Goal: Information Seeking & Learning: Learn about a topic

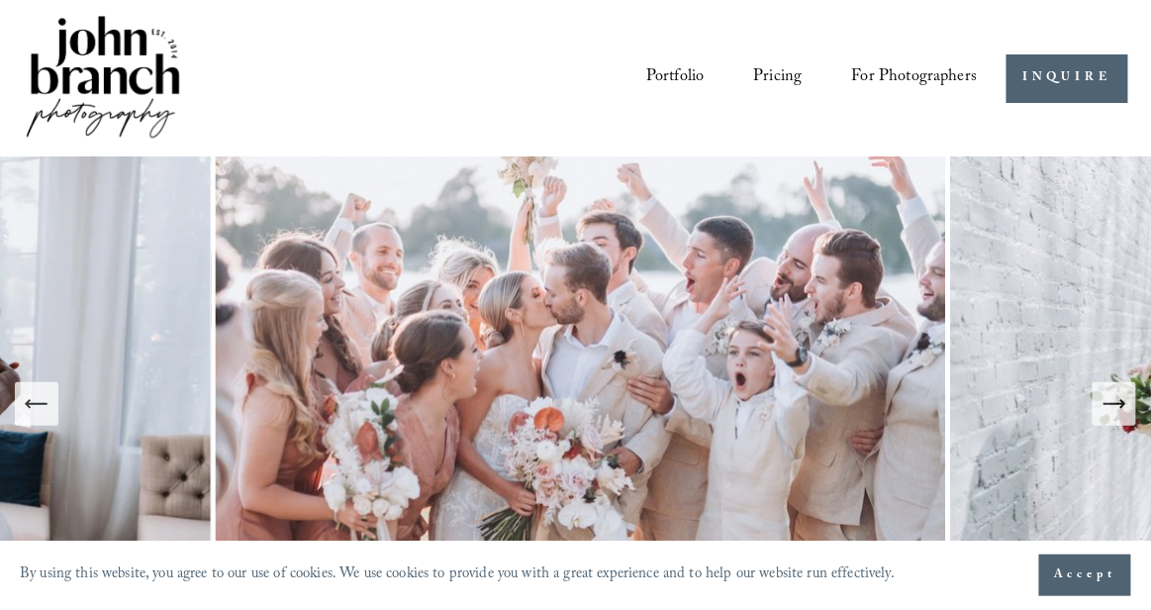
click at [763, 77] on link "Pricing" at bounding box center [778, 78] width 48 height 36
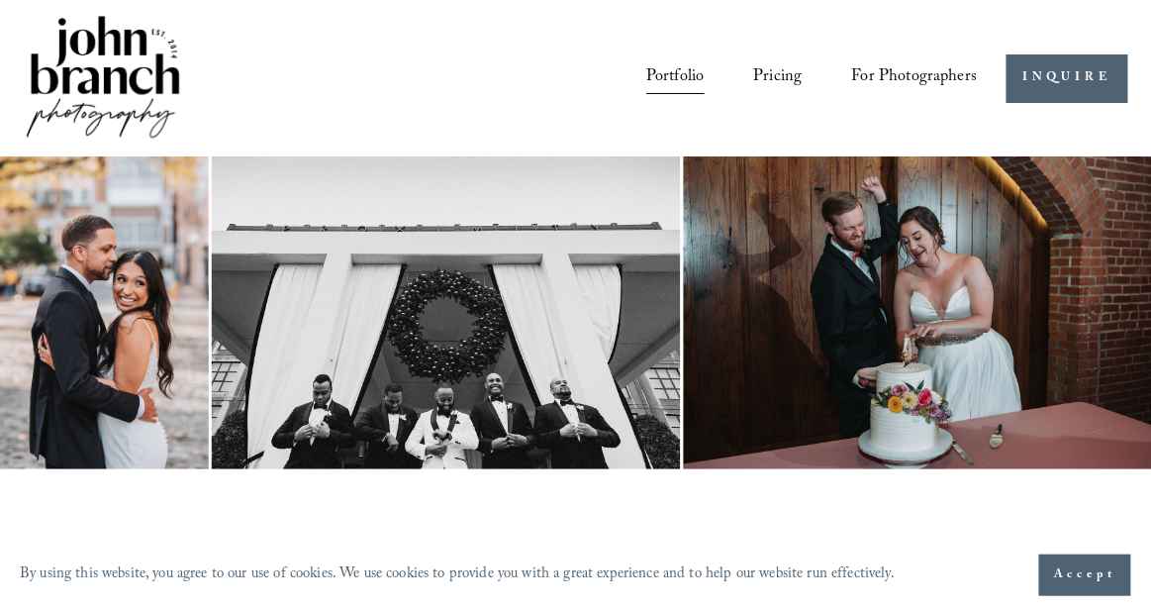
click at [122, 61] on img at bounding box center [103, 79] width 160 height 134
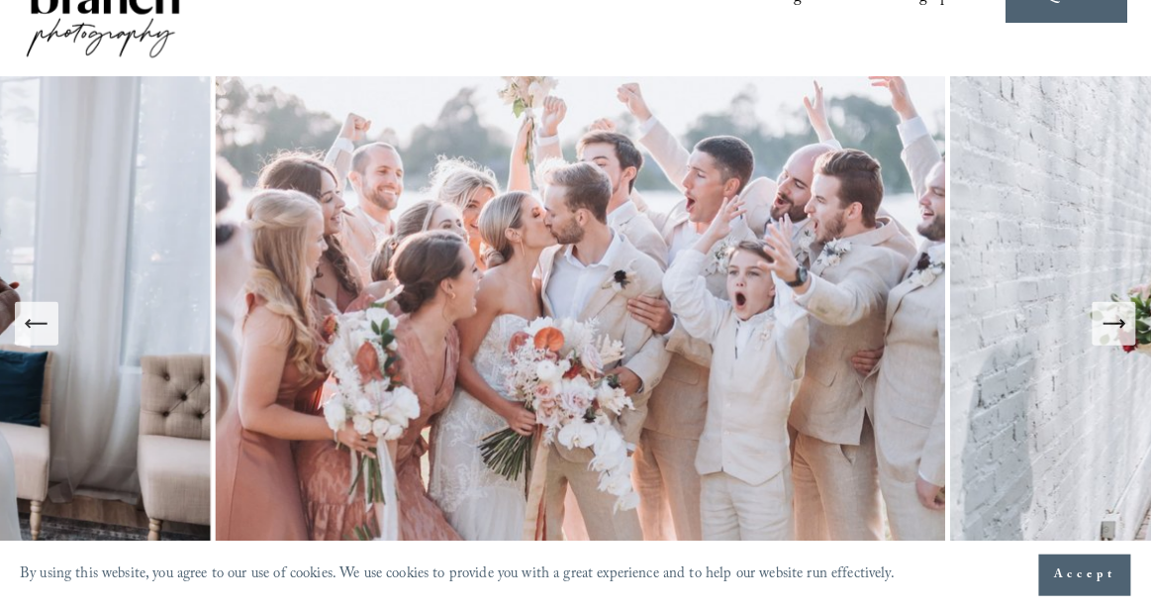
scroll to position [81, 0]
click at [1127, 316] on icon "Next Slide" at bounding box center [1114, 323] width 28 height 28
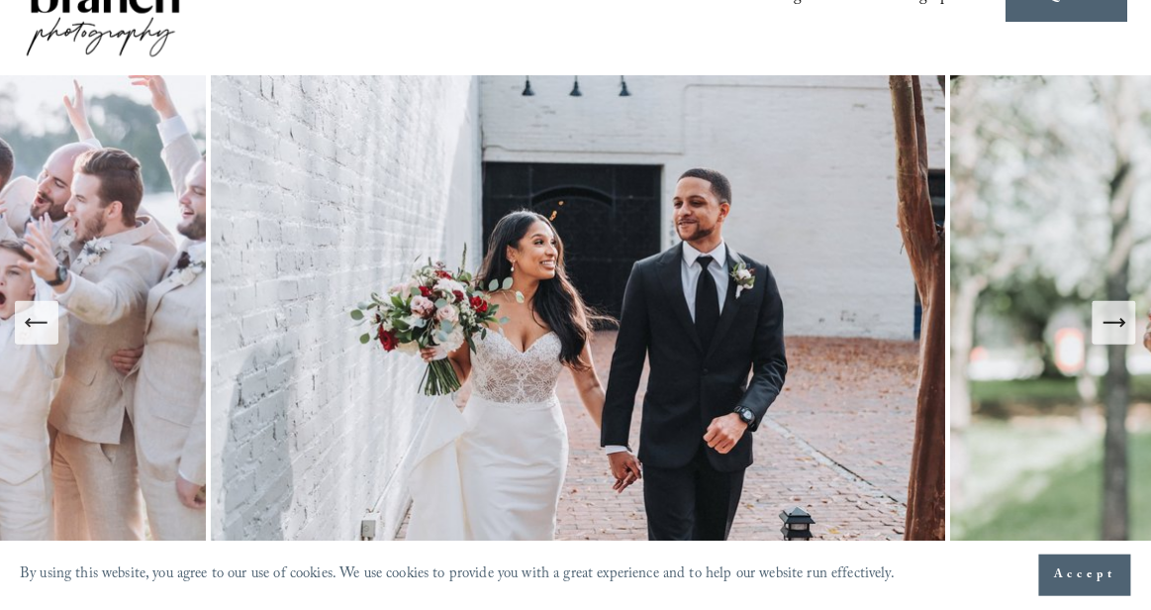
click at [1127, 316] on icon "Next Slide" at bounding box center [1114, 323] width 28 height 28
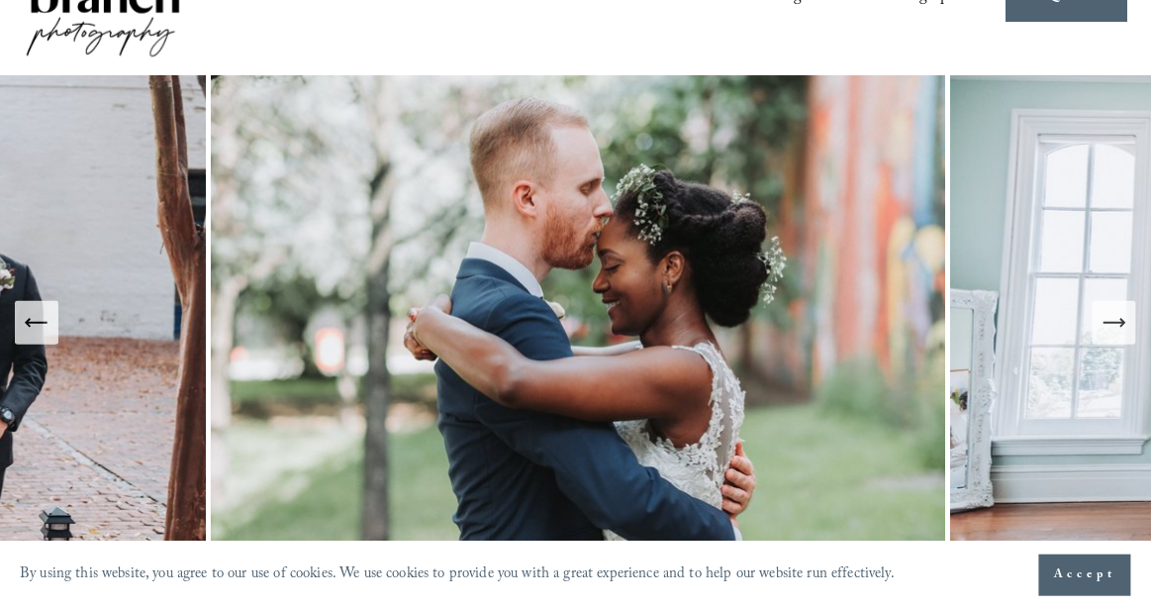
click at [1127, 316] on icon "Next Slide" at bounding box center [1114, 323] width 28 height 28
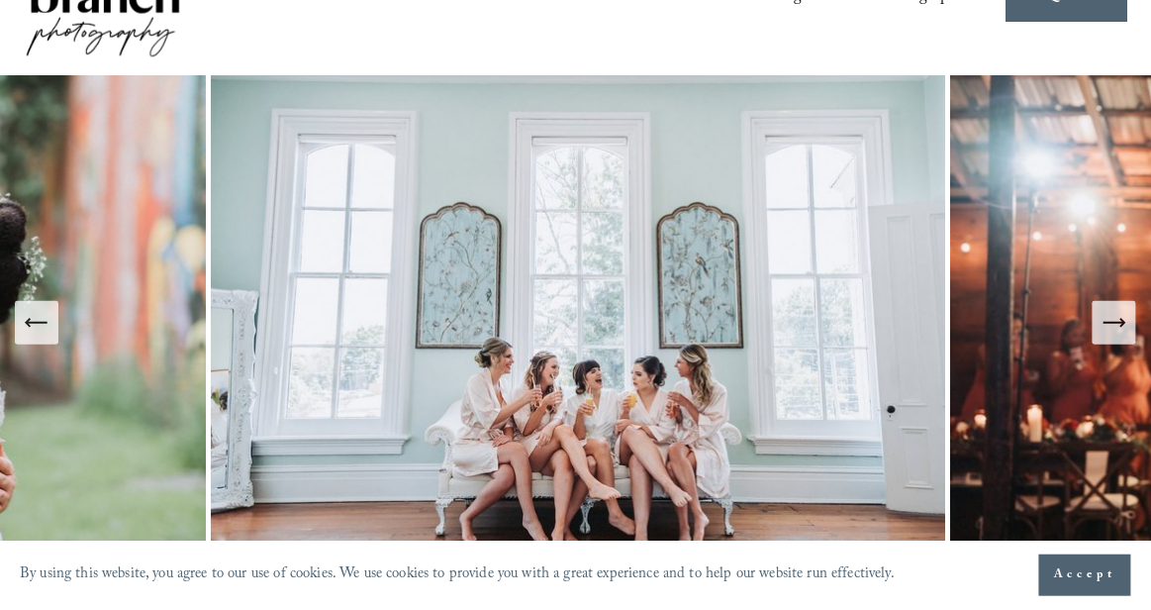
click at [1127, 316] on icon "Next Slide" at bounding box center [1114, 323] width 28 height 28
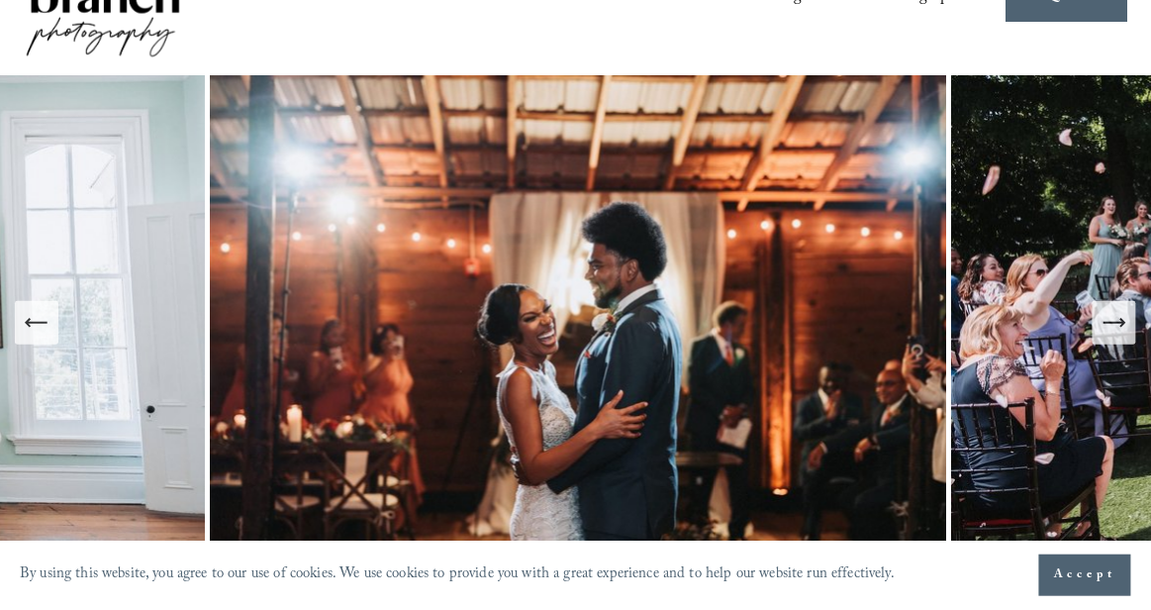
click at [1127, 317] on icon "Next Slide" at bounding box center [1114, 323] width 28 height 28
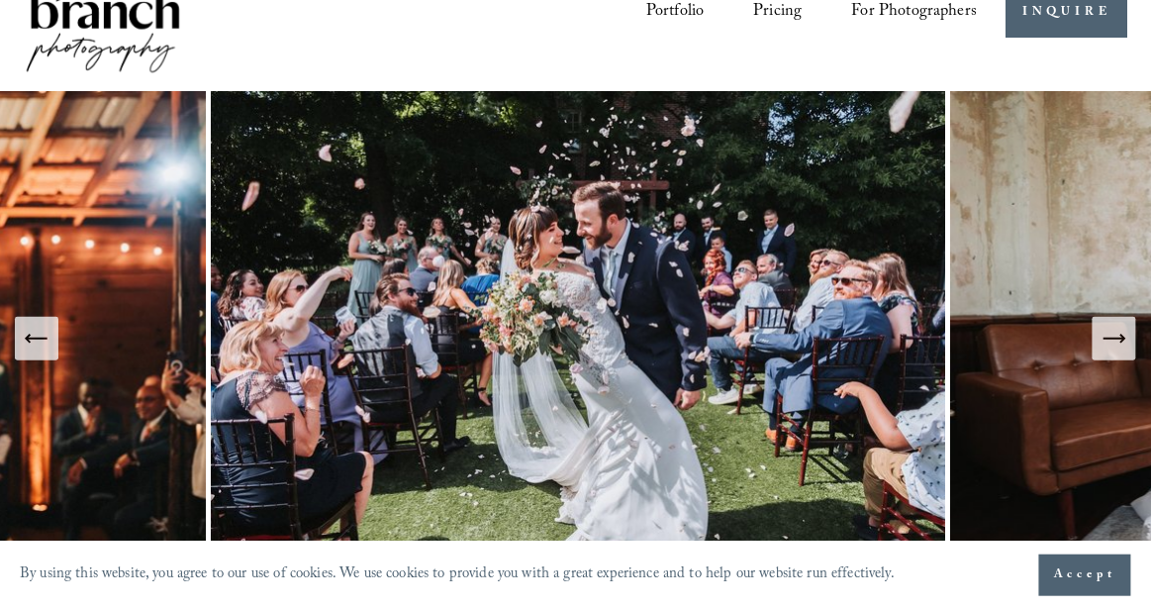
scroll to position [0, 0]
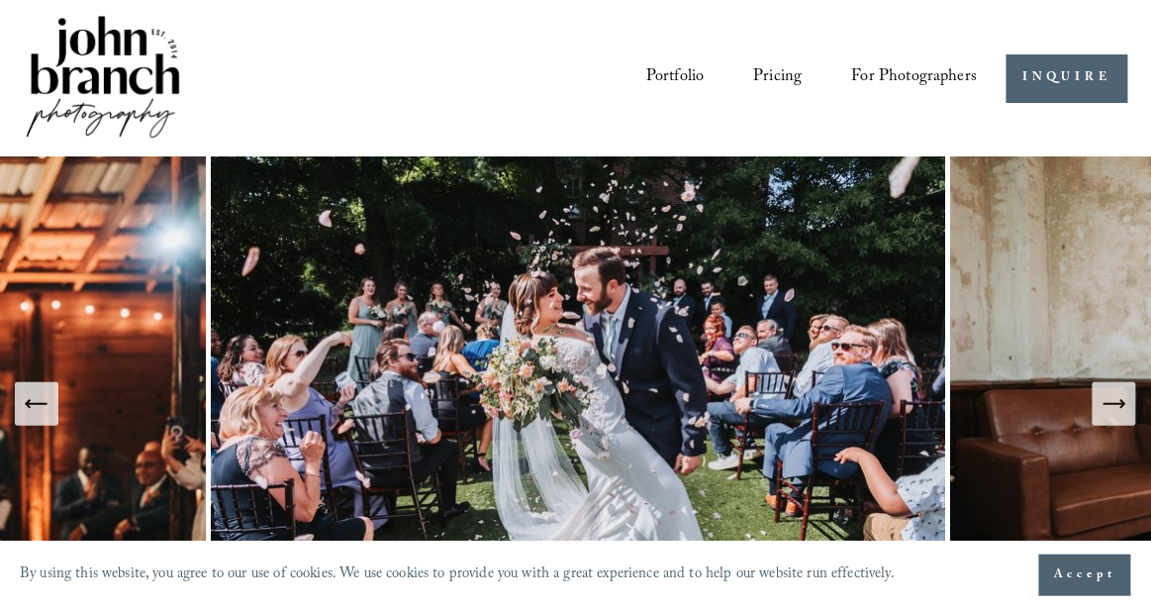
click at [787, 73] on link "Pricing" at bounding box center [778, 78] width 48 height 36
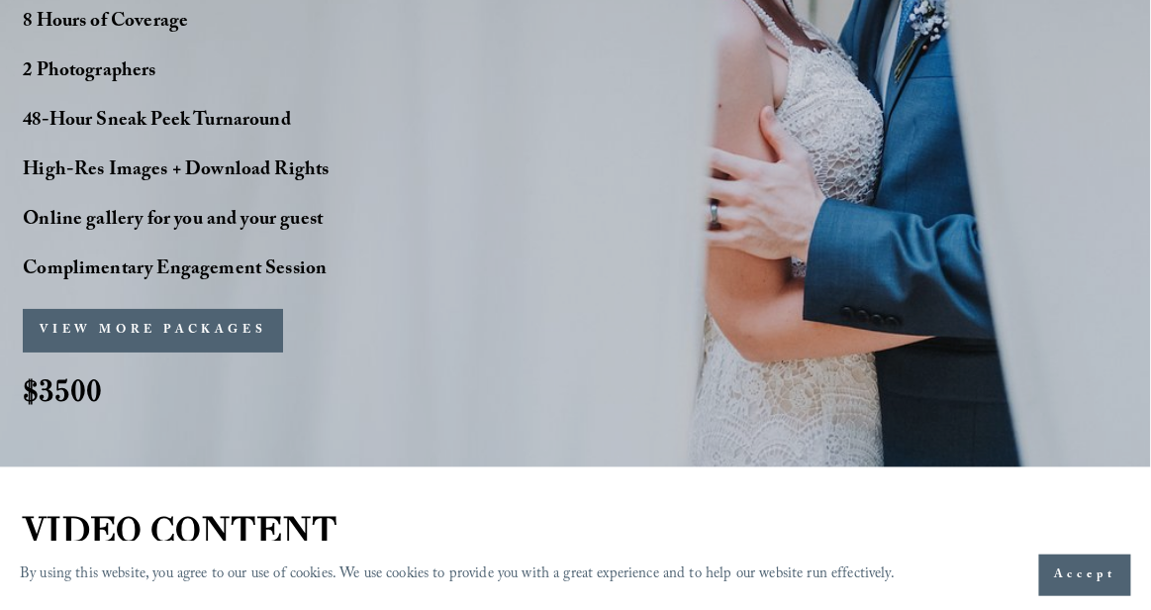
scroll to position [1659, 0]
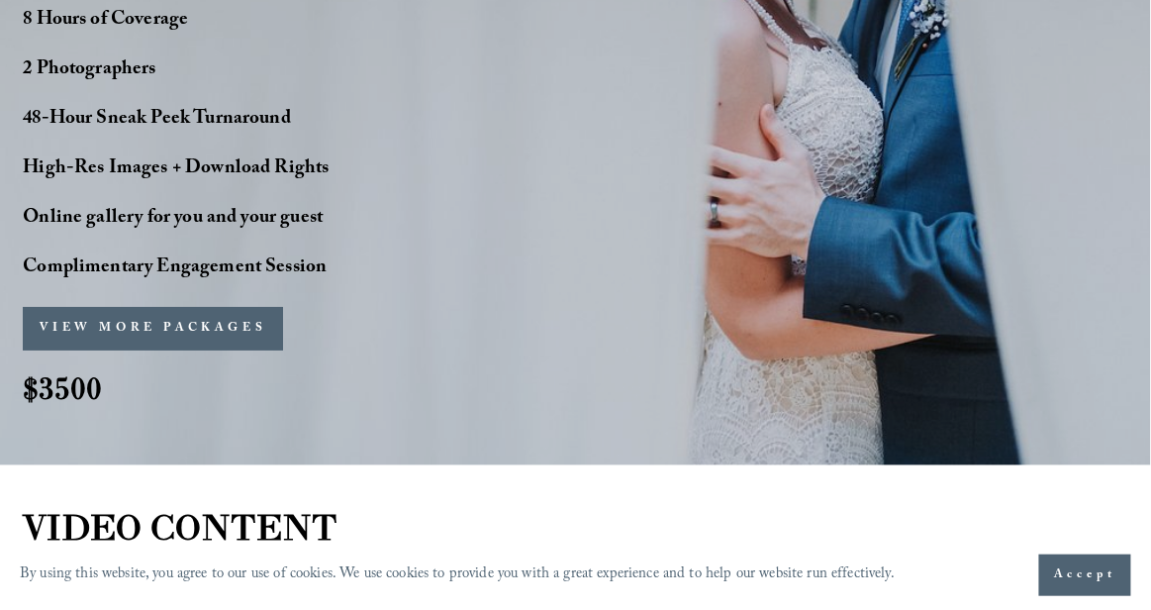
click at [220, 323] on button "VIEW MORE PACKAGES" at bounding box center [153, 329] width 260 height 44
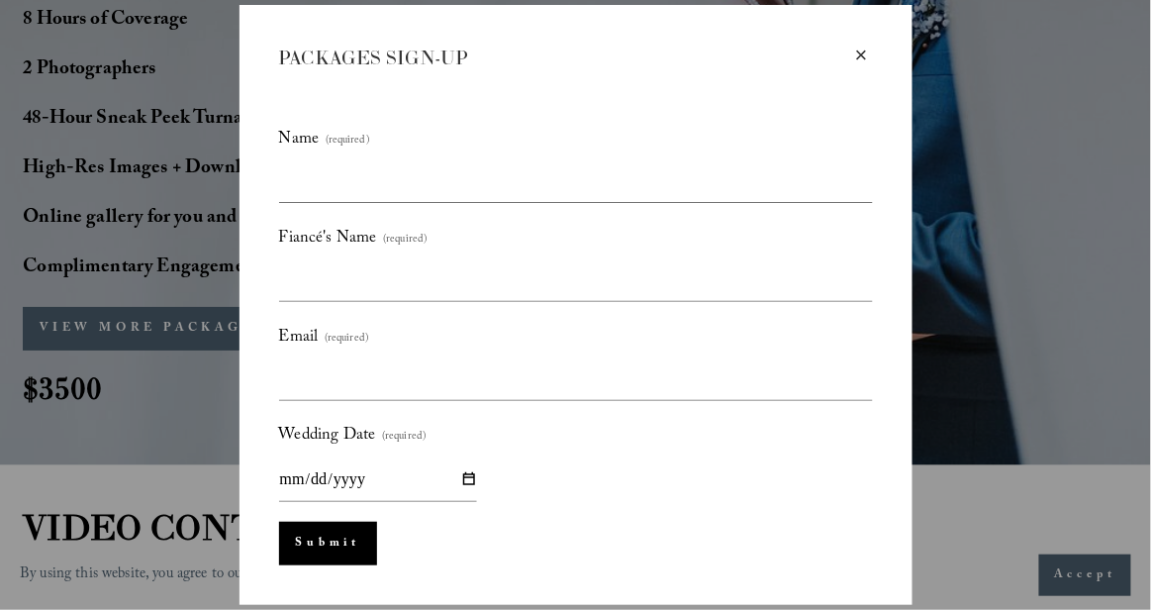
click at [869, 53] on div "×" at bounding box center [862, 56] width 22 height 22
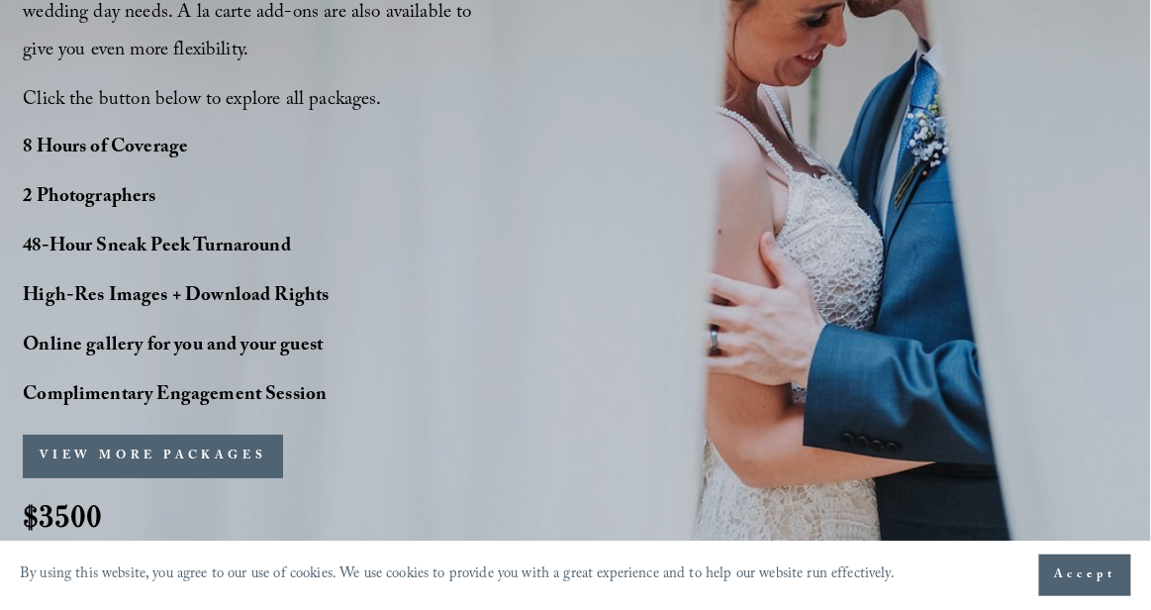
scroll to position [1530, 0]
